Goal: Information Seeking & Learning: Learn about a topic

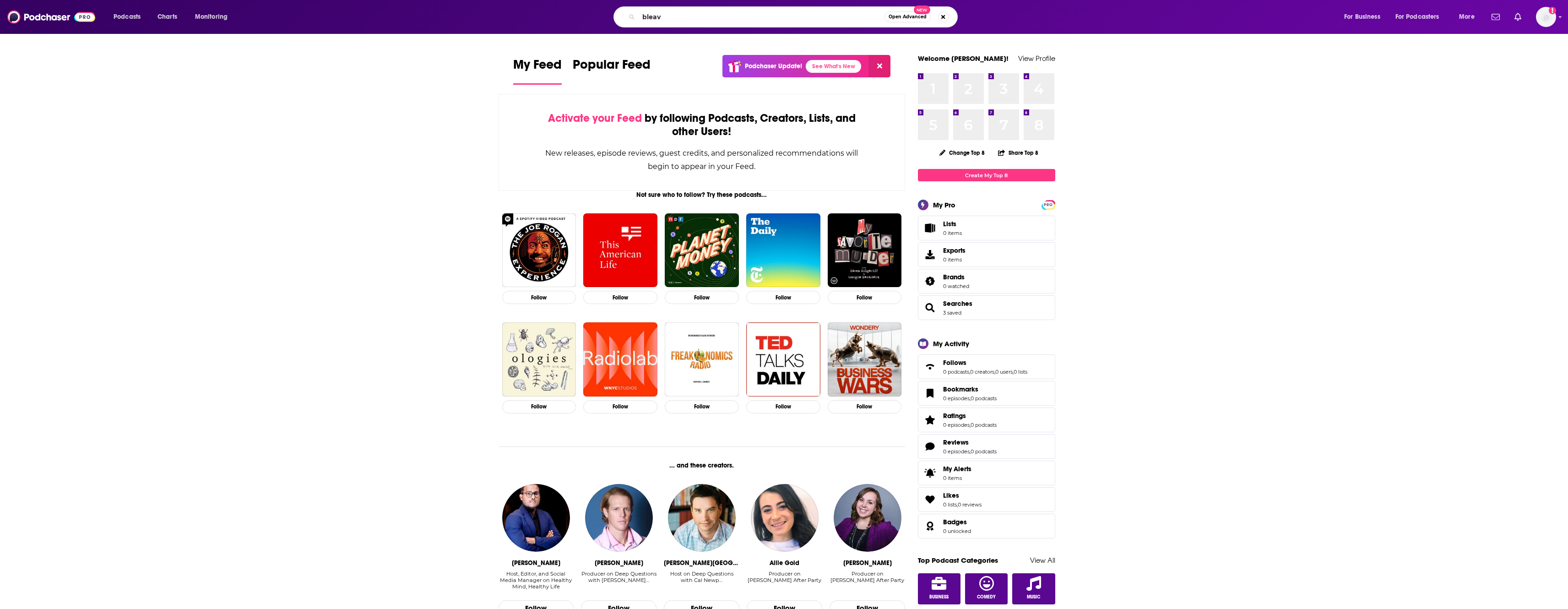
click at [696, 15] on input "bleav" at bounding box center [762, 16] width 246 height 14
type input "bleav"
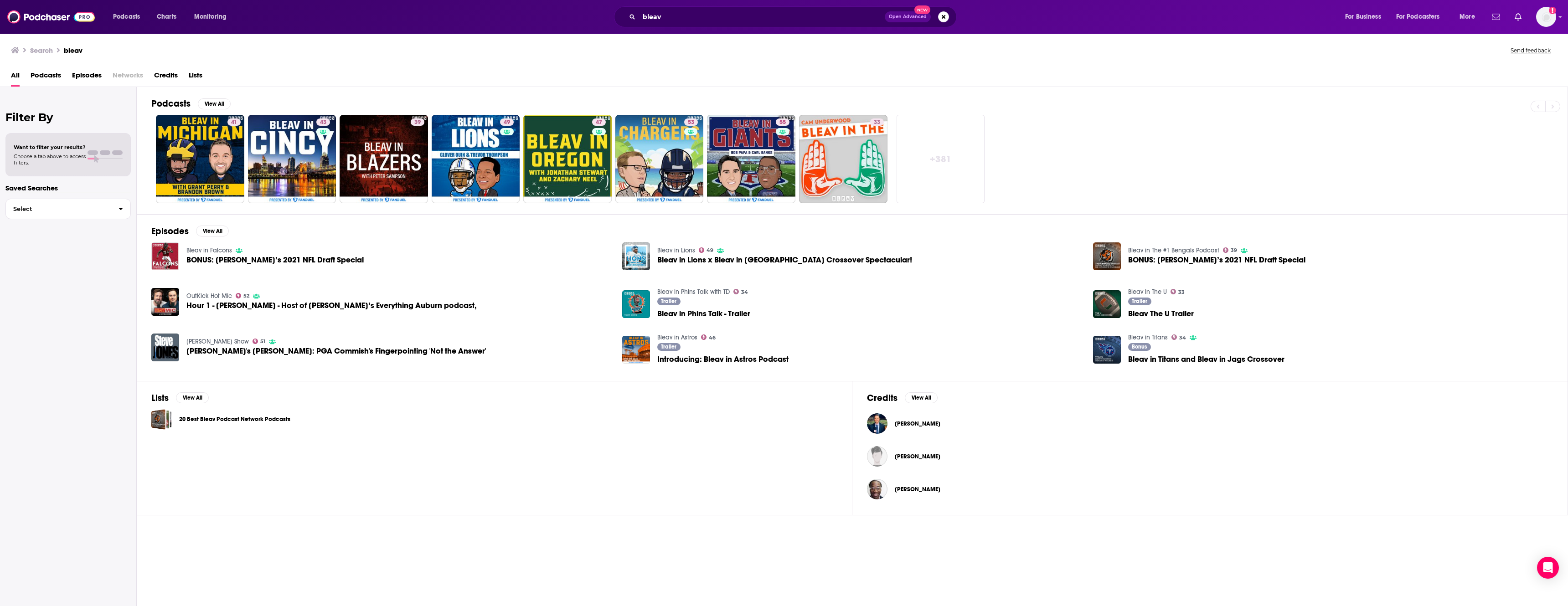
click at [677, 7] on div "bleav Open Advanced New" at bounding box center [785, 17] width 343 height 21
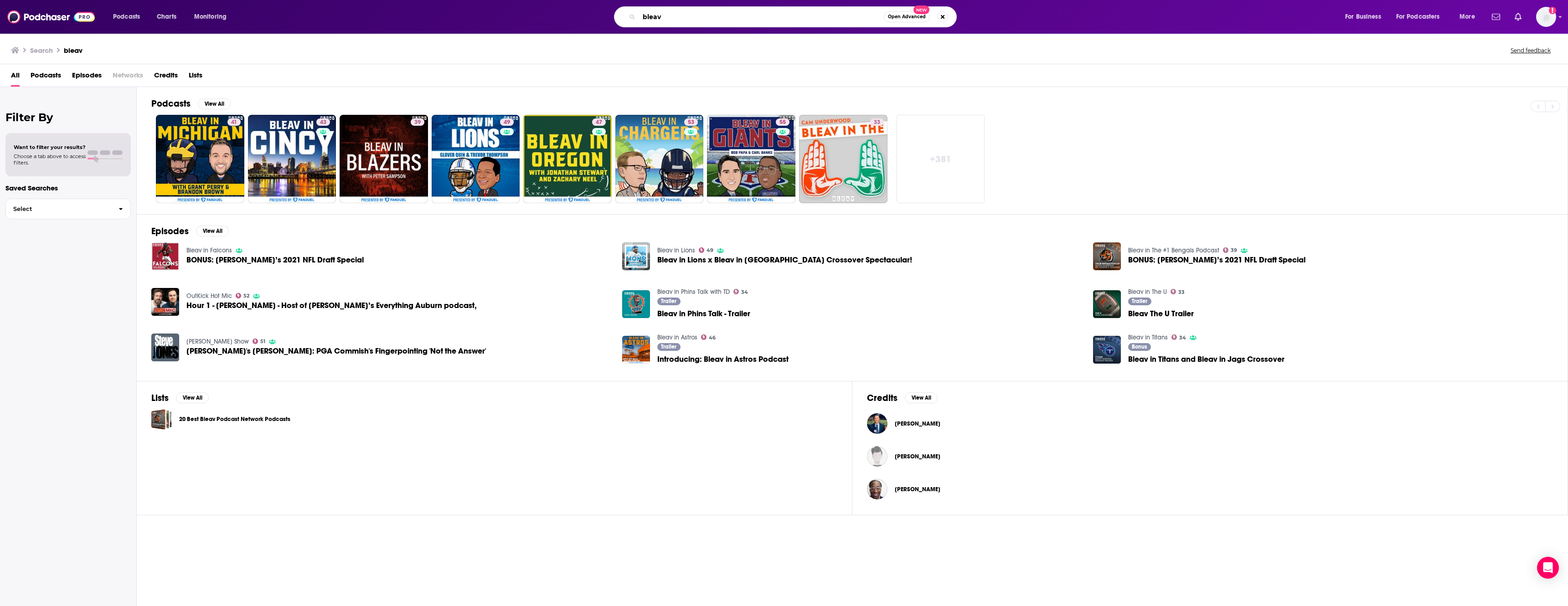
click at [682, 13] on input "bleav" at bounding box center [761, 16] width 244 height 14
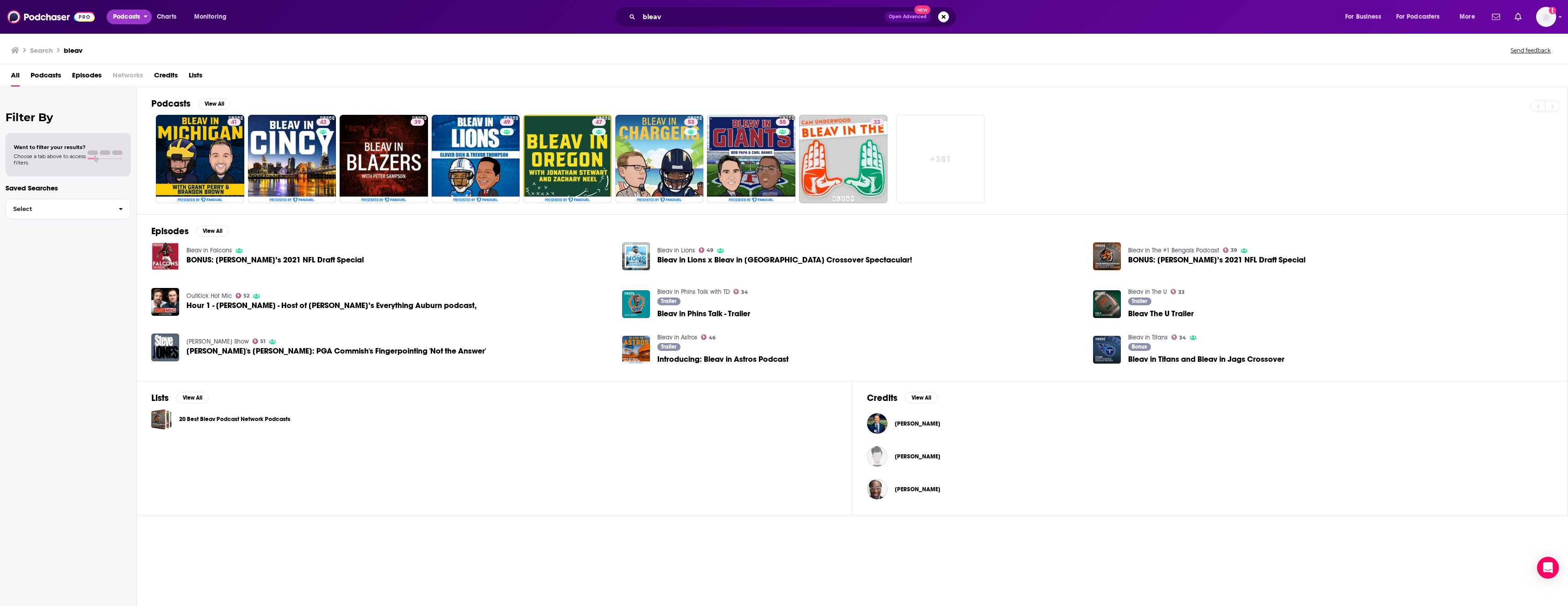
click at [136, 17] on span "Podcasts" at bounding box center [126, 16] width 27 height 13
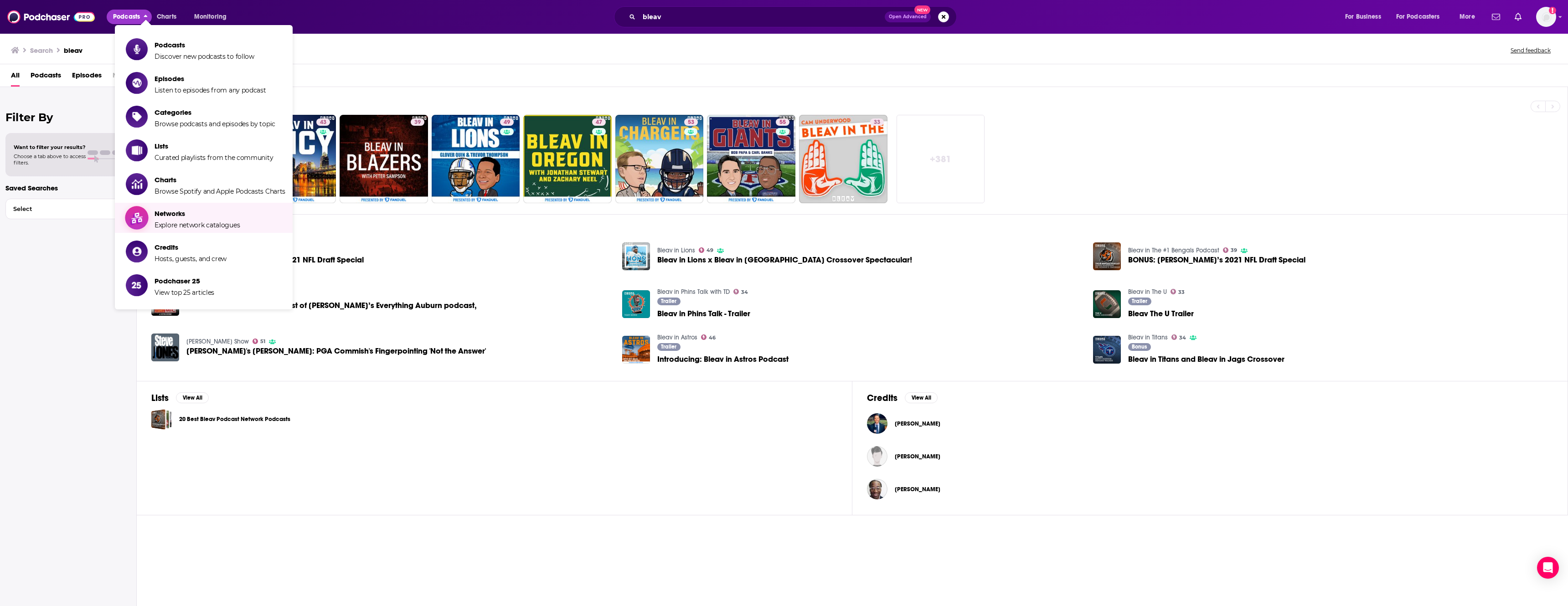
click at [222, 229] on span "Explore network catalogues" at bounding box center [197, 225] width 86 height 9
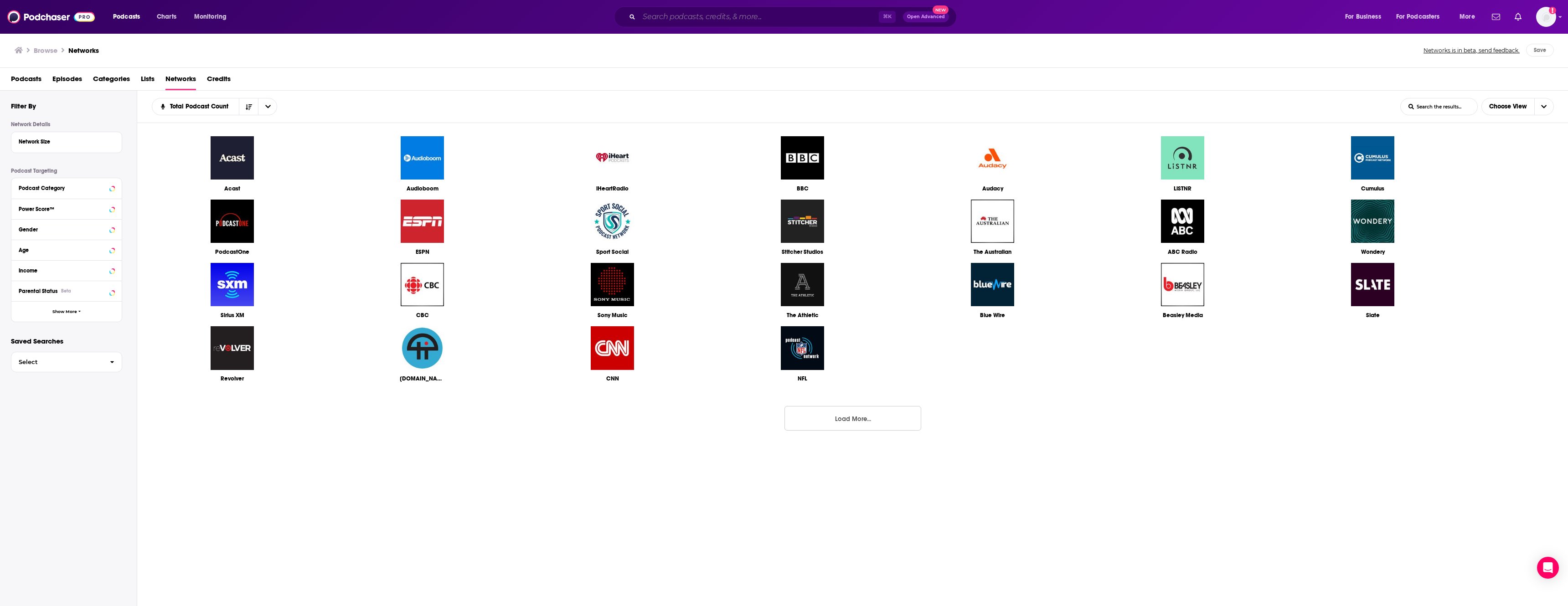
click at [713, 13] on input "Search podcasts, credits, & more..." at bounding box center [758, 16] width 240 height 14
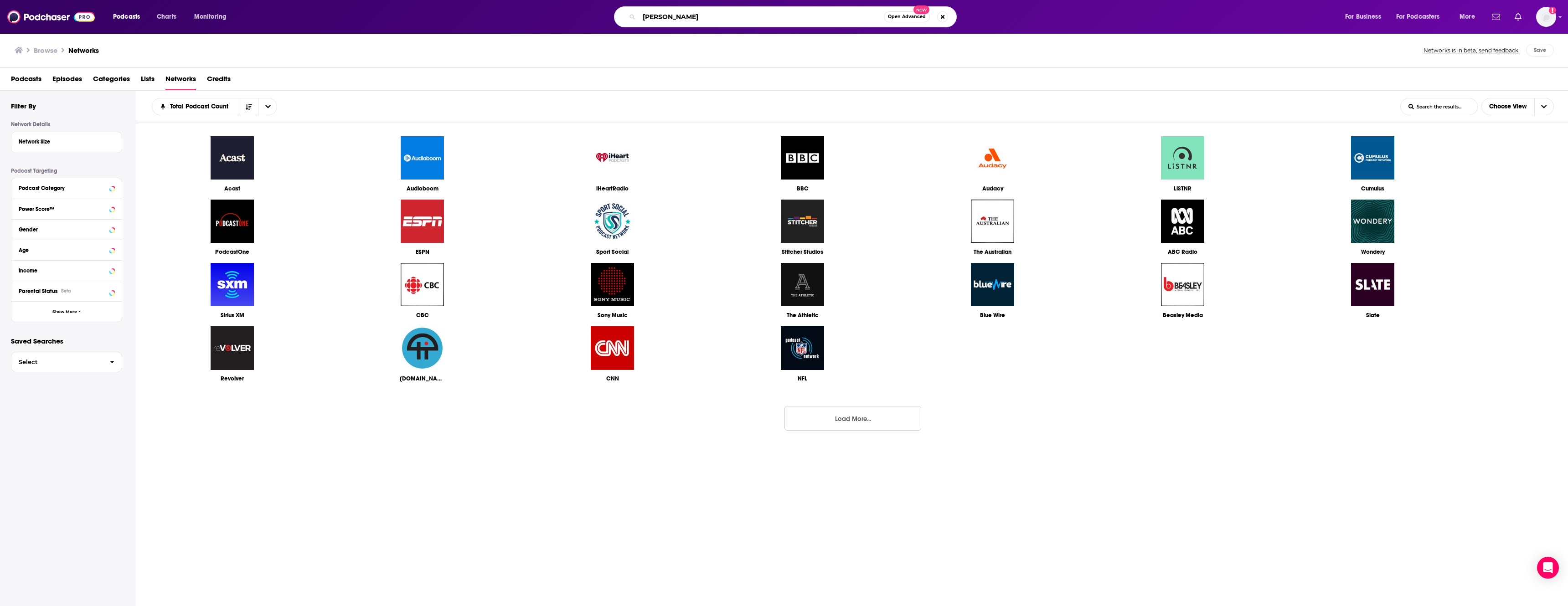
type input "bleav"
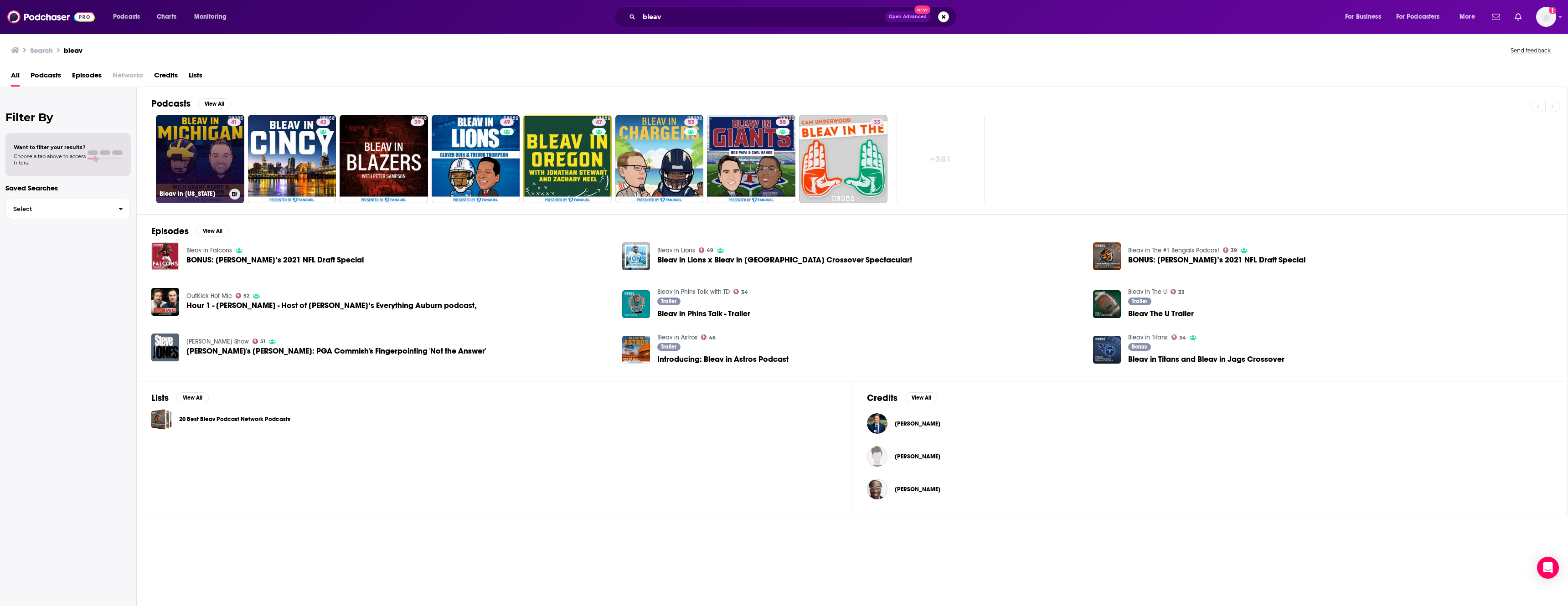
click at [185, 181] on link "41 Bleav in [US_STATE]" at bounding box center [200, 159] width 89 height 88
